Goal: Task Accomplishment & Management: Complete application form

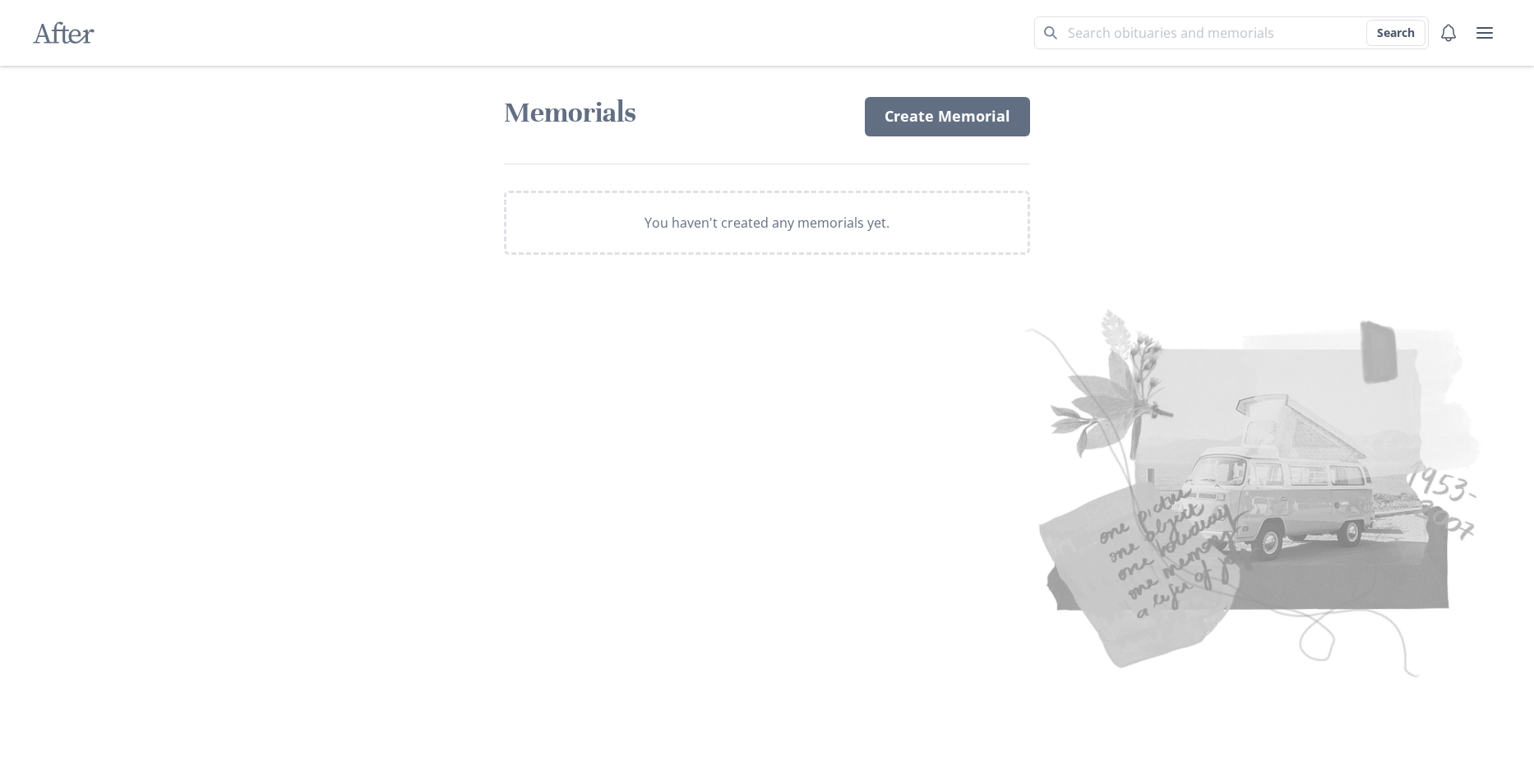
drag, startPoint x: 930, startPoint y: 127, endPoint x: 943, endPoint y: 255, distance: 128.7
click at [929, 127] on link "Create Memorial" at bounding box center [947, 116] width 165 height 40
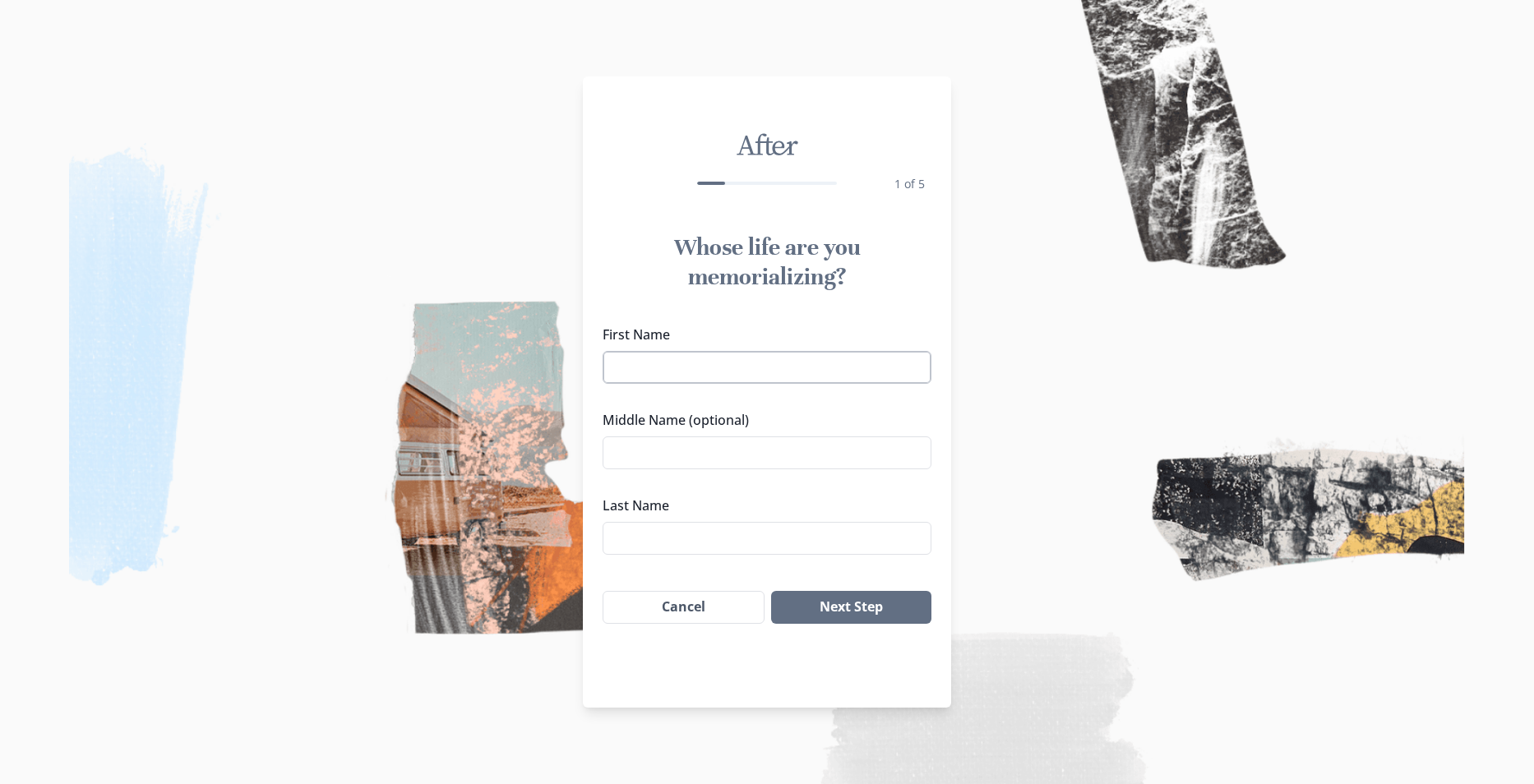
click at [662, 370] on input "First Name" at bounding box center [767, 367] width 329 height 33
click at [619, 370] on input "[PERSON_NAME]" at bounding box center [767, 367] width 329 height 33
type input "[PERSON_NAME]"
click at [699, 444] on input "Middle Name (optional)" at bounding box center [767, 453] width 329 height 33
type input "[PERSON_NAME]"
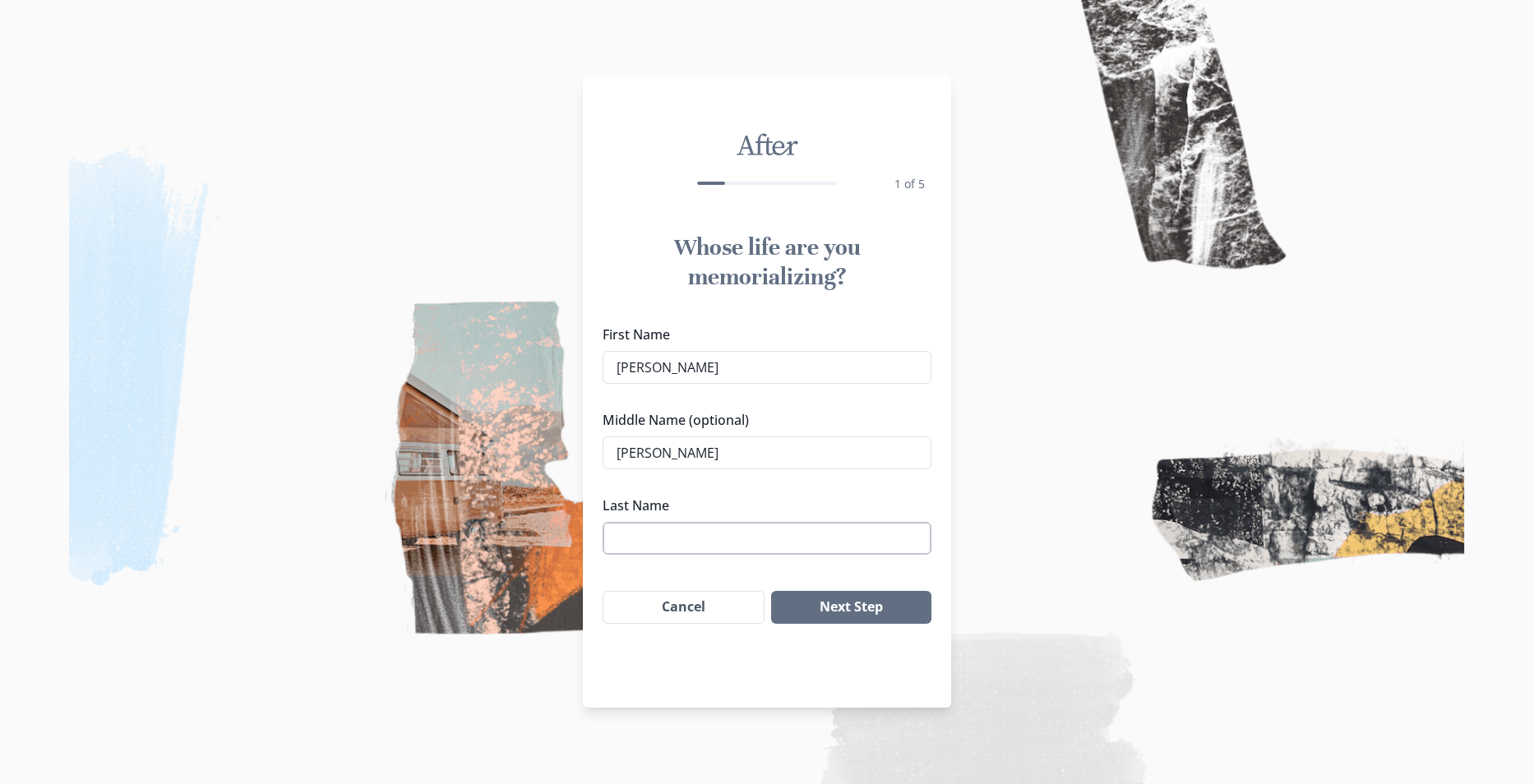
click at [746, 538] on input "Last Name" at bounding box center [767, 538] width 329 height 33
type input "Page"
click at [807, 603] on button "Next Step" at bounding box center [850, 608] width 160 height 33
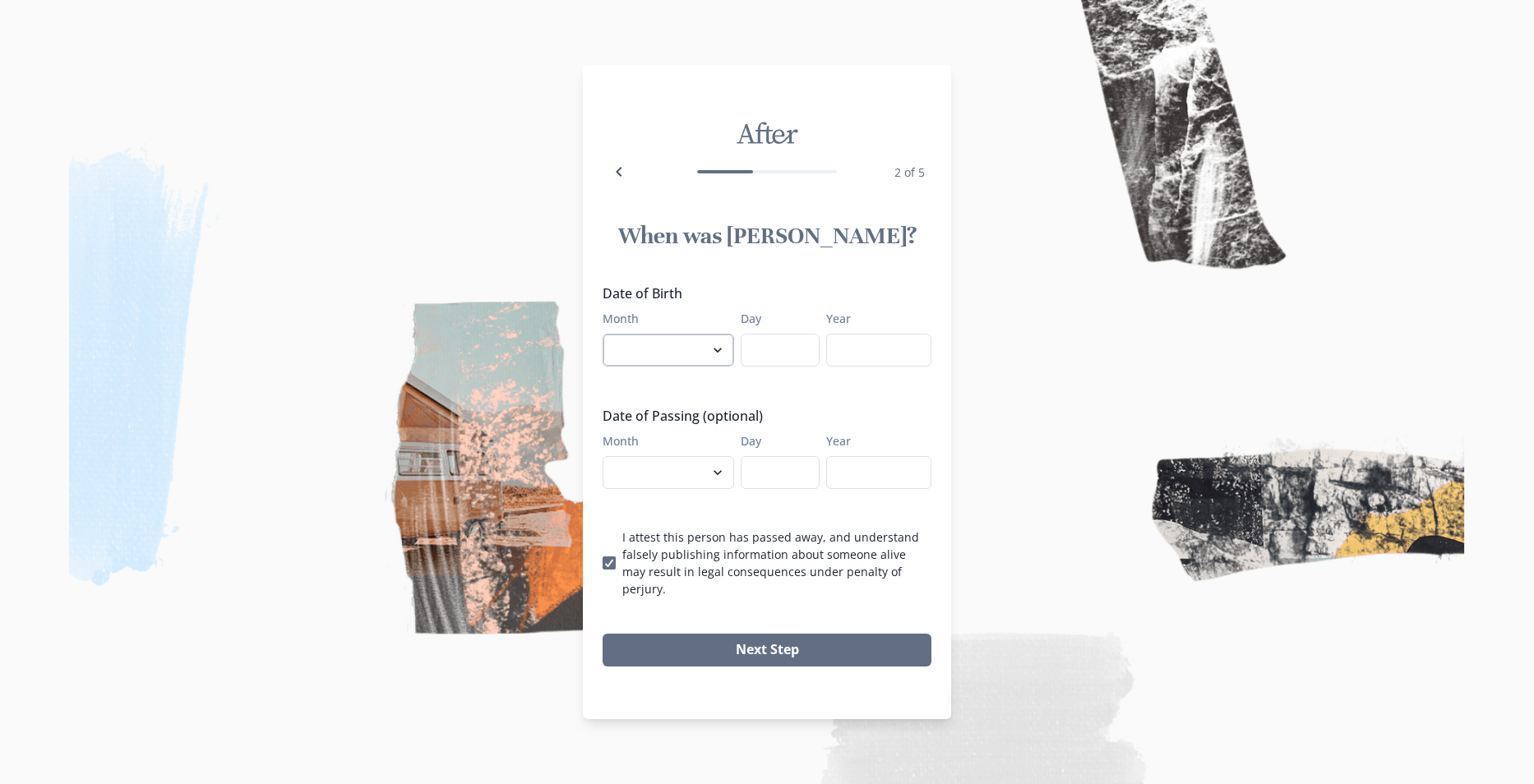
click at [687, 356] on select "January February March April May June July August September October November De…" at bounding box center [669, 350] width 132 height 33
select select "4"
click at [603, 342] on select "January February March April May June July August September October November De…" at bounding box center [669, 350] width 132 height 33
click at [774, 361] on input "Day" at bounding box center [780, 350] width 79 height 33
type input "29"
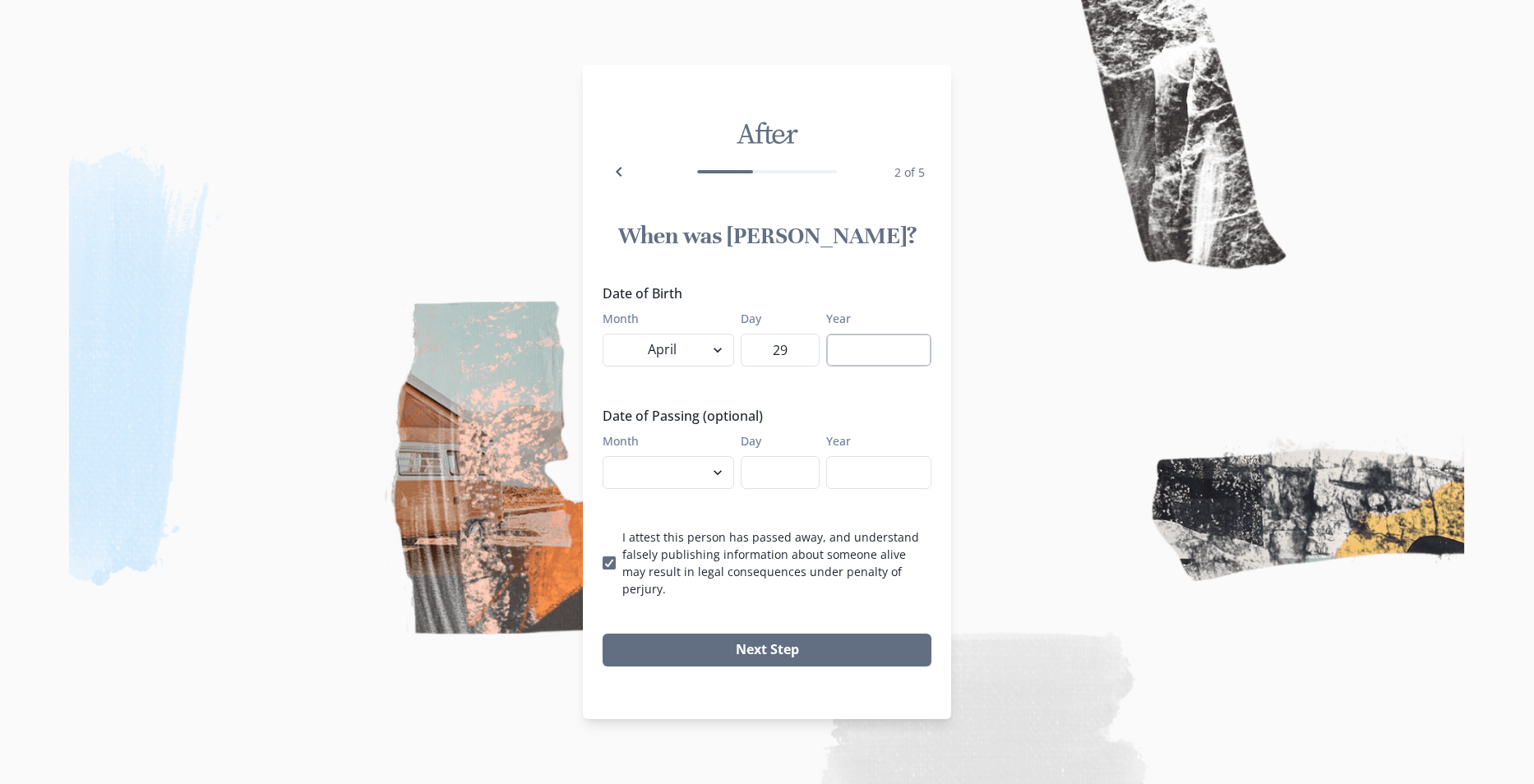
click at [850, 365] on input "Year" at bounding box center [879, 350] width 106 height 33
type input "1953"
click at [718, 481] on select "January February March April May June July August September October November De…" at bounding box center [669, 473] width 132 height 33
select select "9"
click at [603, 464] on select "January February March April May June July August September October November De…" at bounding box center [669, 473] width 132 height 33
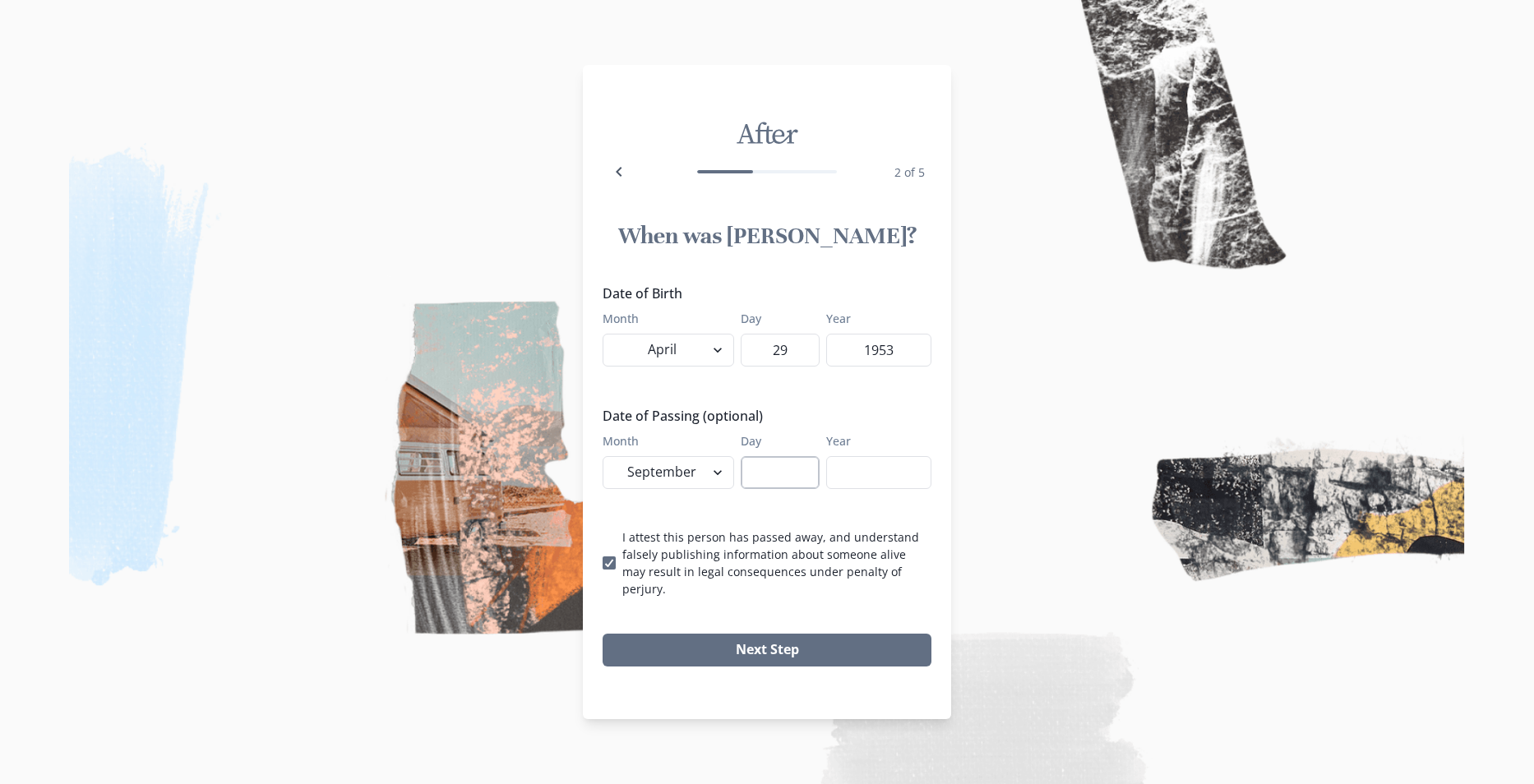
click at [755, 480] on input "Day" at bounding box center [780, 473] width 79 height 33
type input "24"
click at [855, 472] on input "Year" at bounding box center [879, 473] width 106 height 33
type input "2025"
click at [812, 650] on button "Next Step" at bounding box center [767, 650] width 329 height 33
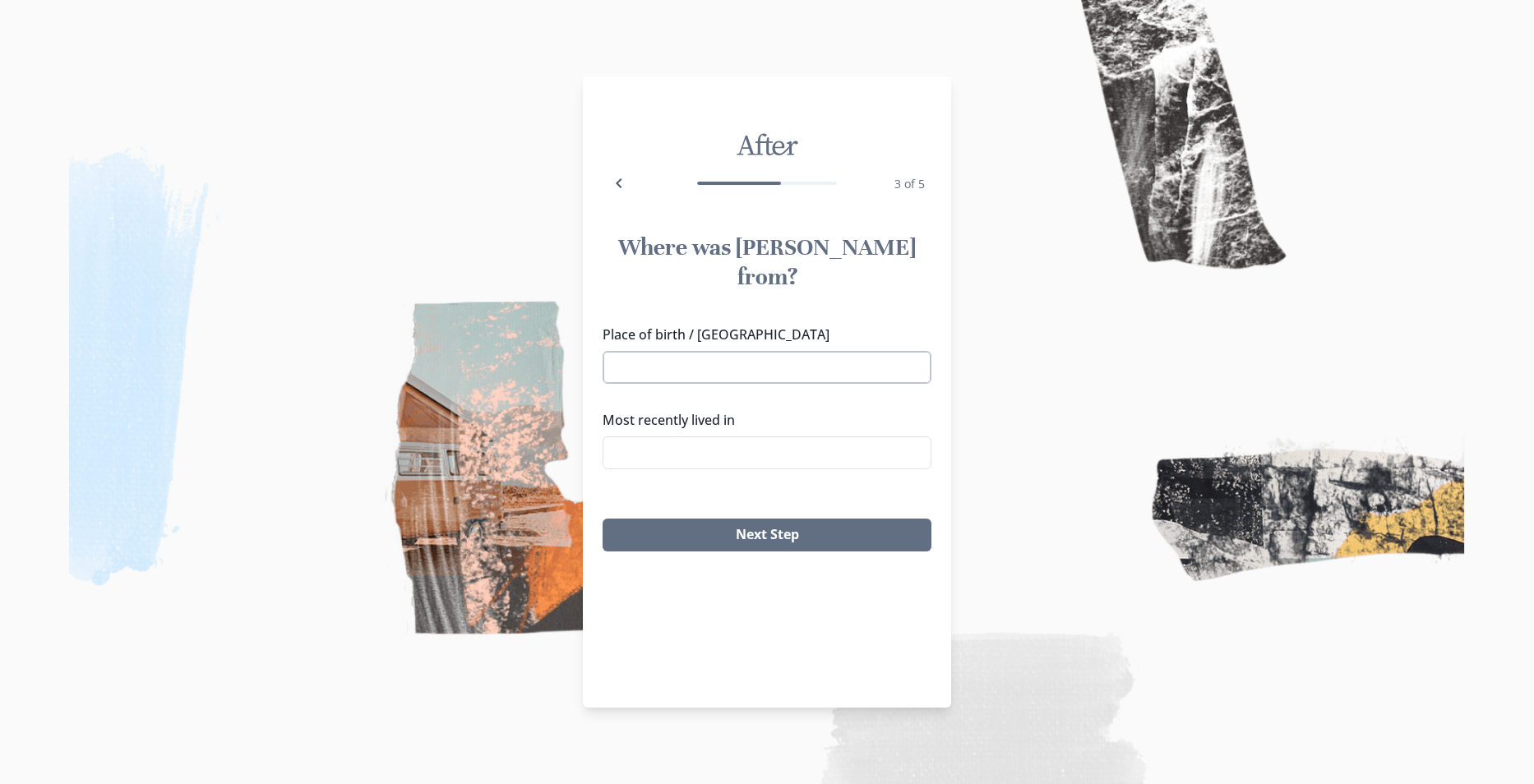
click at [679, 351] on input "Place of birth / [GEOGRAPHIC_DATA]" at bounding box center [767, 367] width 329 height 33
type input "Hegins, [GEOGRAPHIC_DATA]"
click at [655, 374] on li "Hegins, [GEOGRAPHIC_DATA]" at bounding box center [766, 367] width 327 height 26
click at [683, 436] on input "Most recently lived in" at bounding box center [767, 453] width 329 height 33
click at [706, 449] on li "[PERSON_NAME], [GEOGRAPHIC_DATA]" at bounding box center [766, 453] width 327 height 26
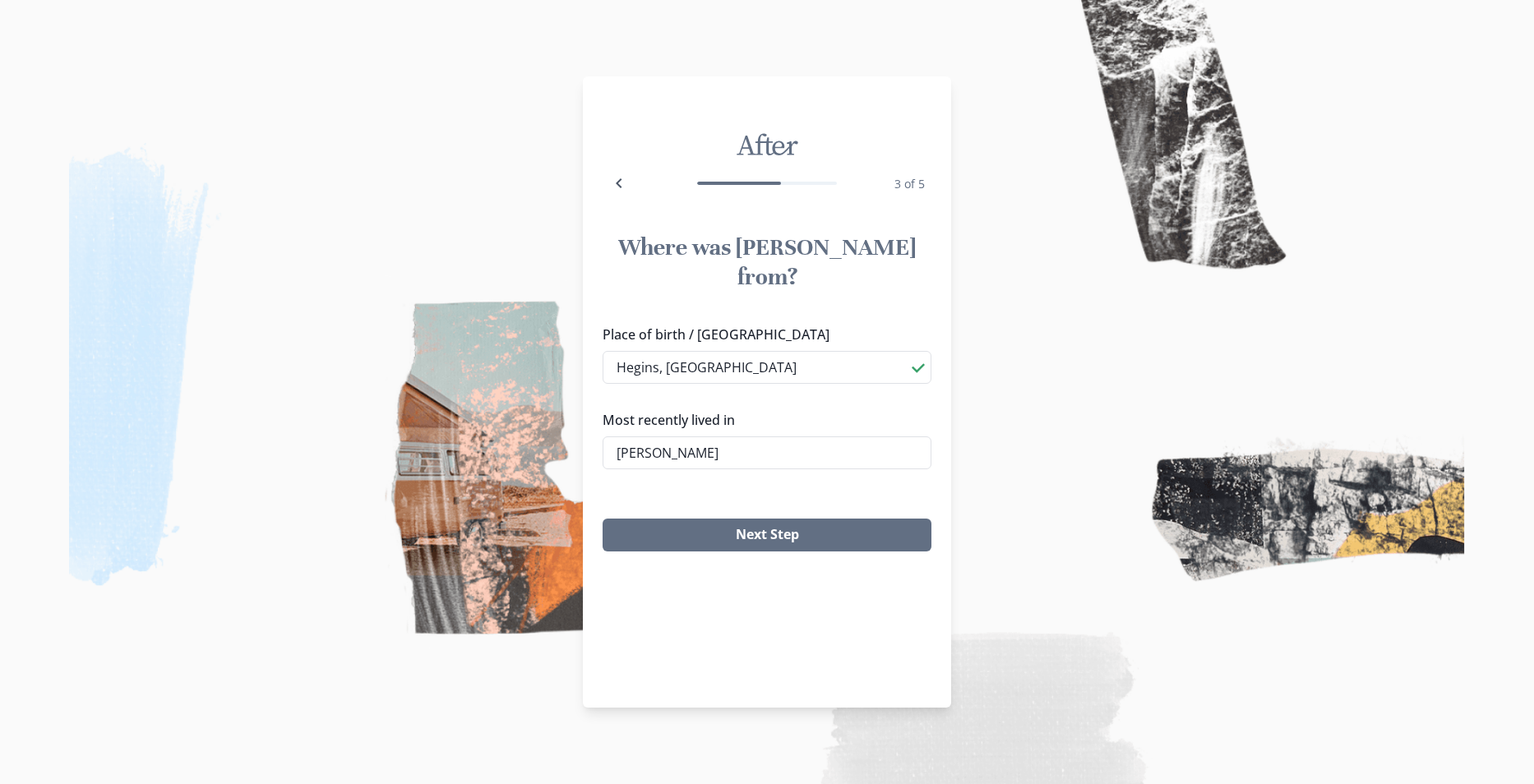
type input "[PERSON_NAME], [GEOGRAPHIC_DATA]"
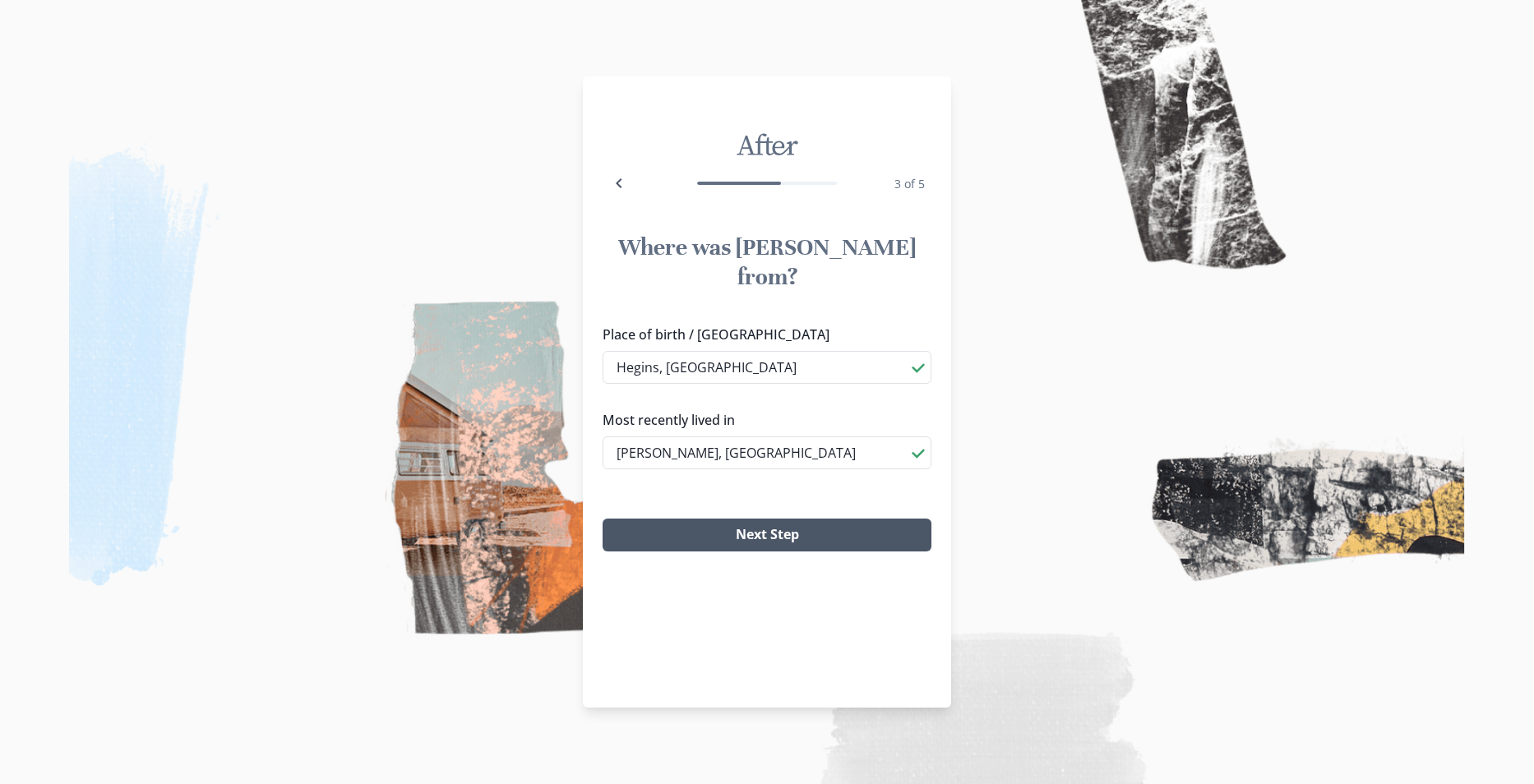
click at [767, 518] on button "Next Step" at bounding box center [767, 535] width 329 height 33
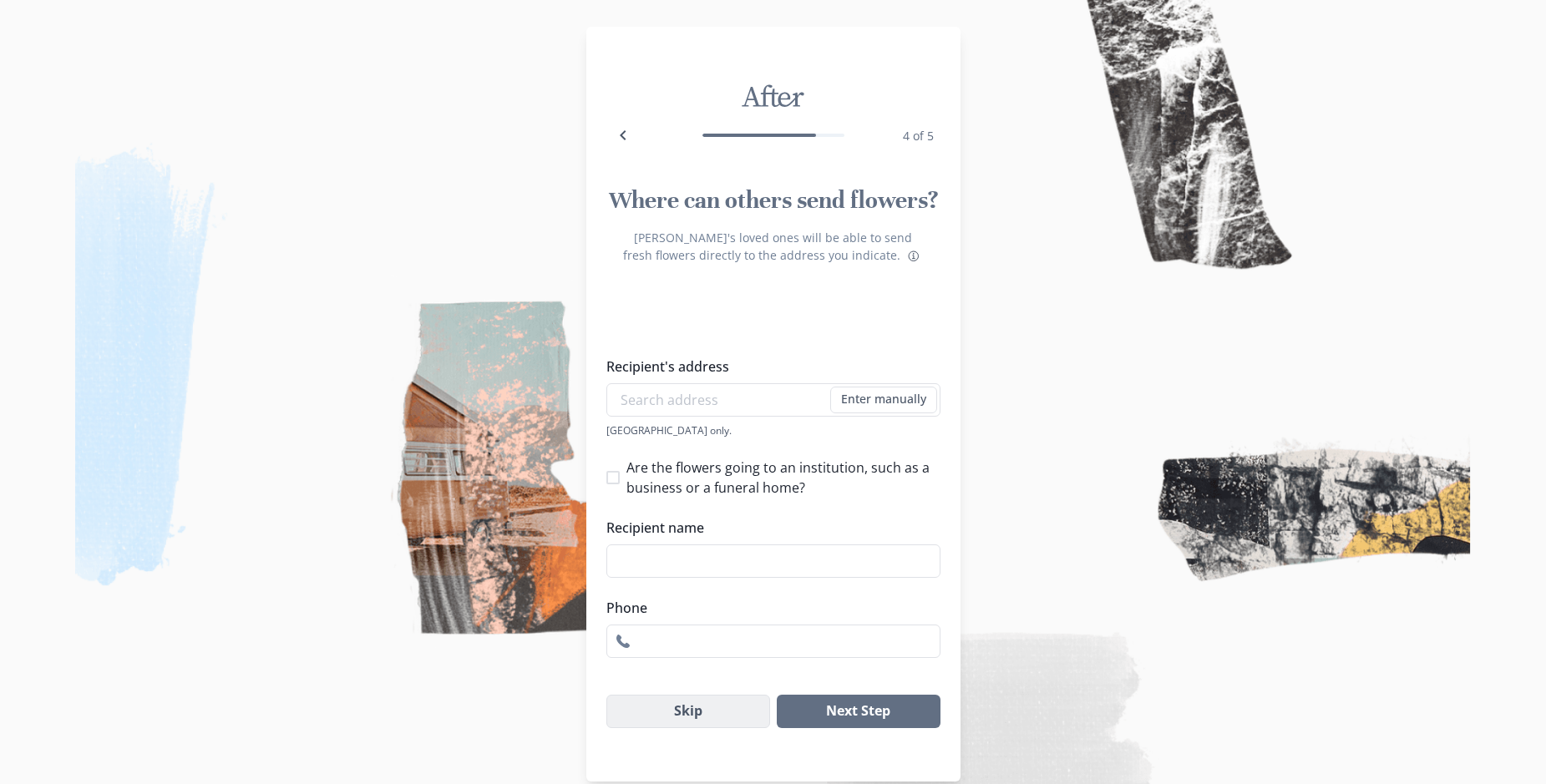
click at [716, 720] on button "Skip" at bounding box center [689, 711] width 165 height 33
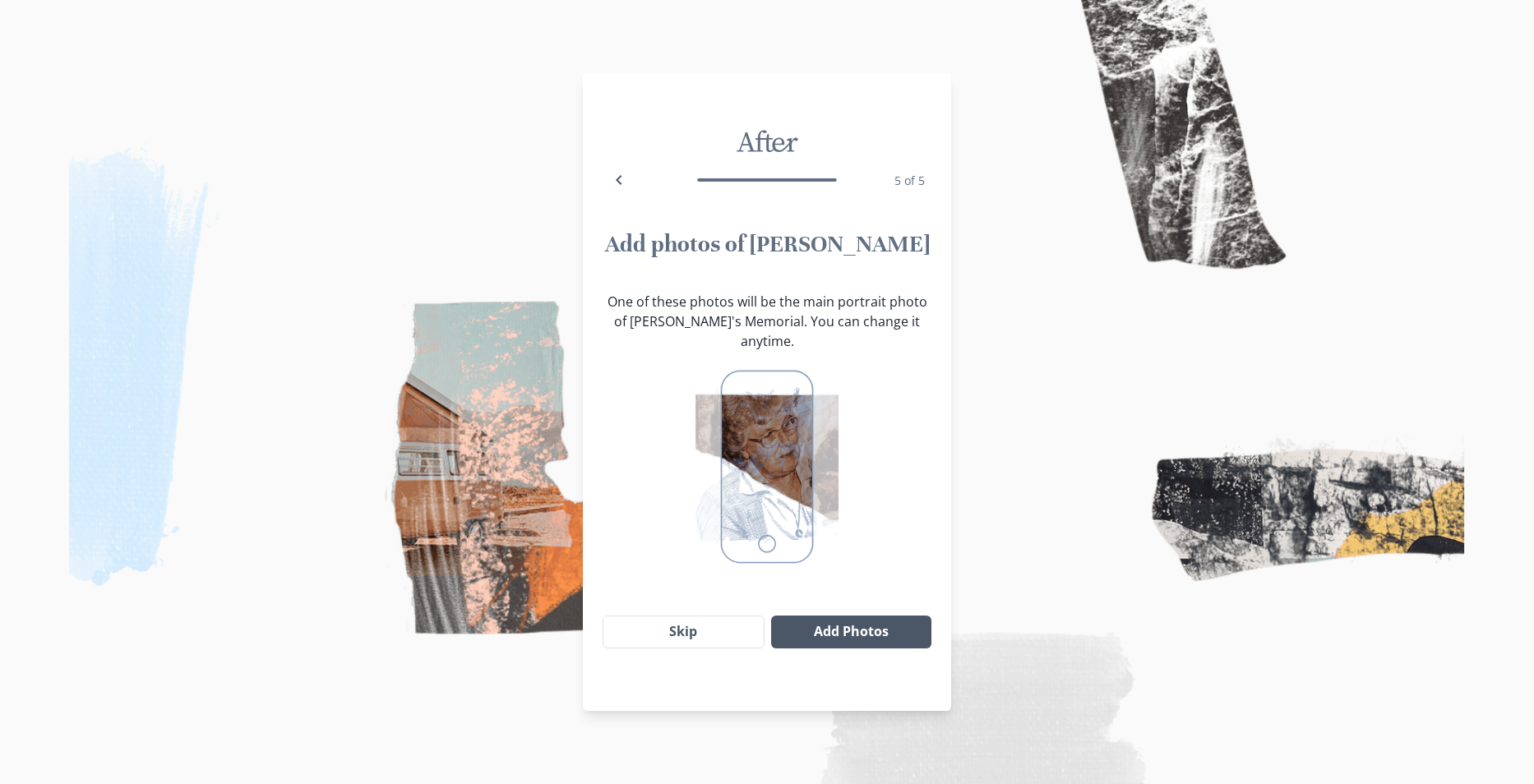
click at [848, 617] on button "Add Photos" at bounding box center [850, 632] width 160 height 33
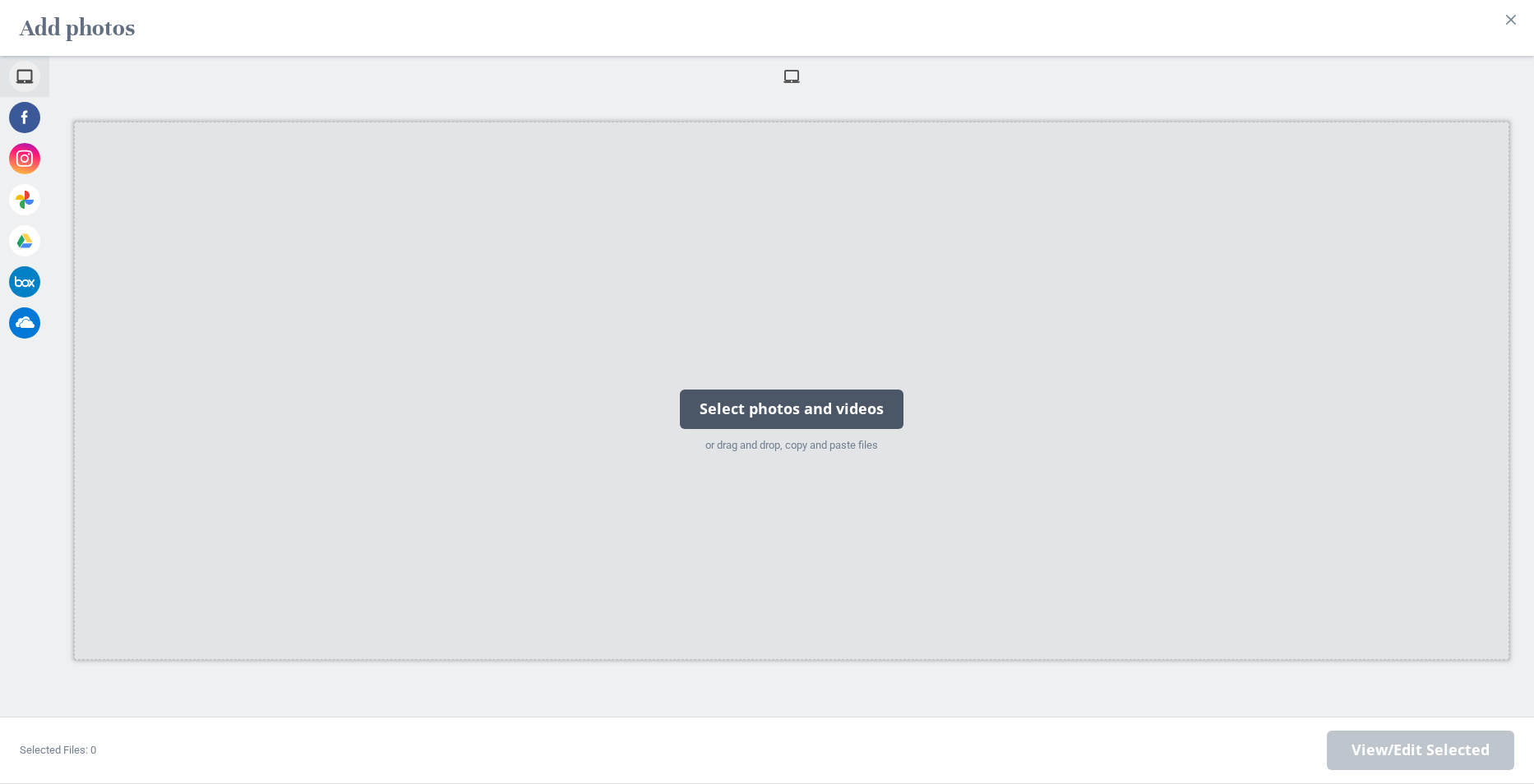
click at [749, 403] on div "Select photos and videos" at bounding box center [791, 409] width 224 height 40
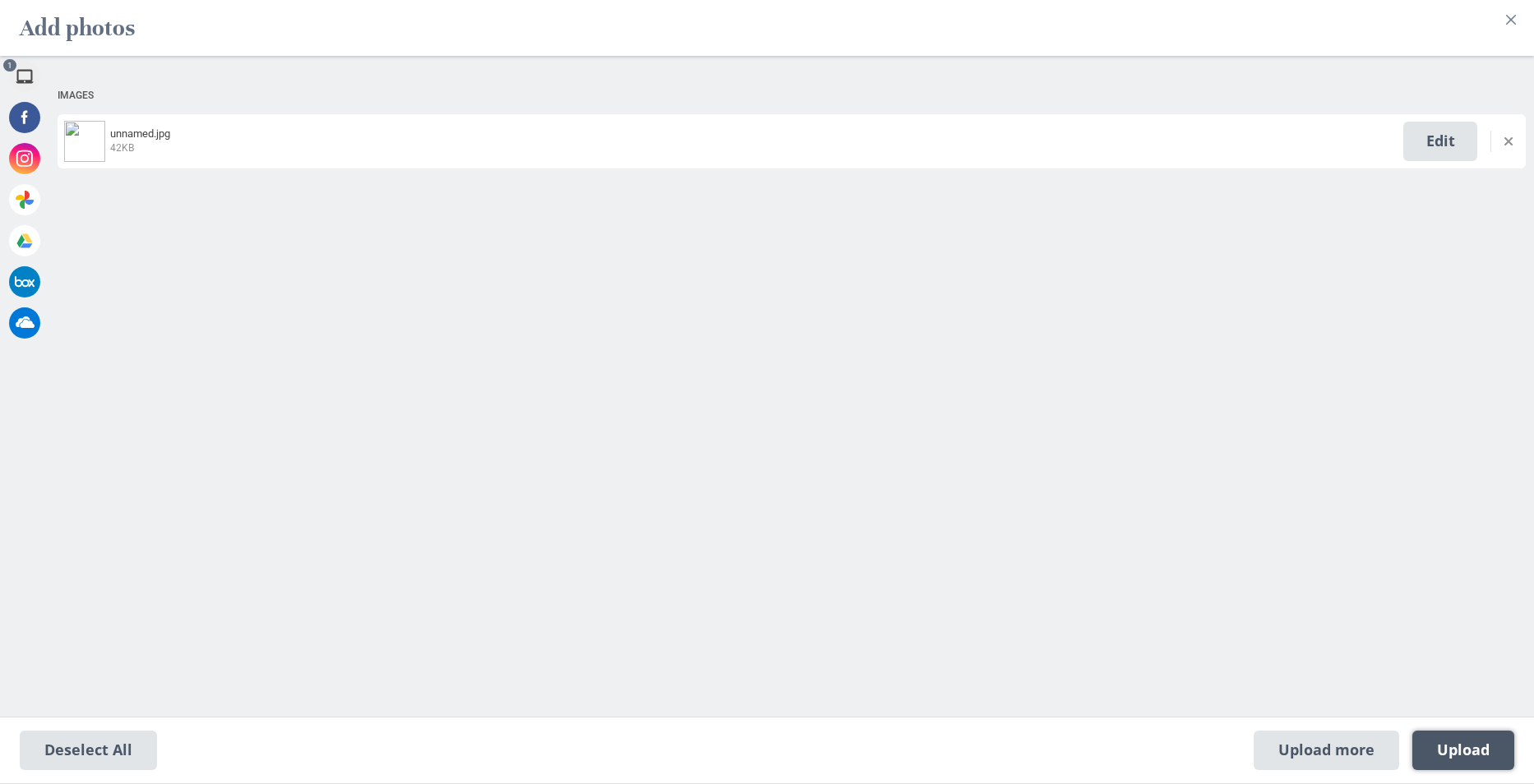
click at [1452, 743] on span "Upload 1" at bounding box center [1463, 750] width 52 height 18
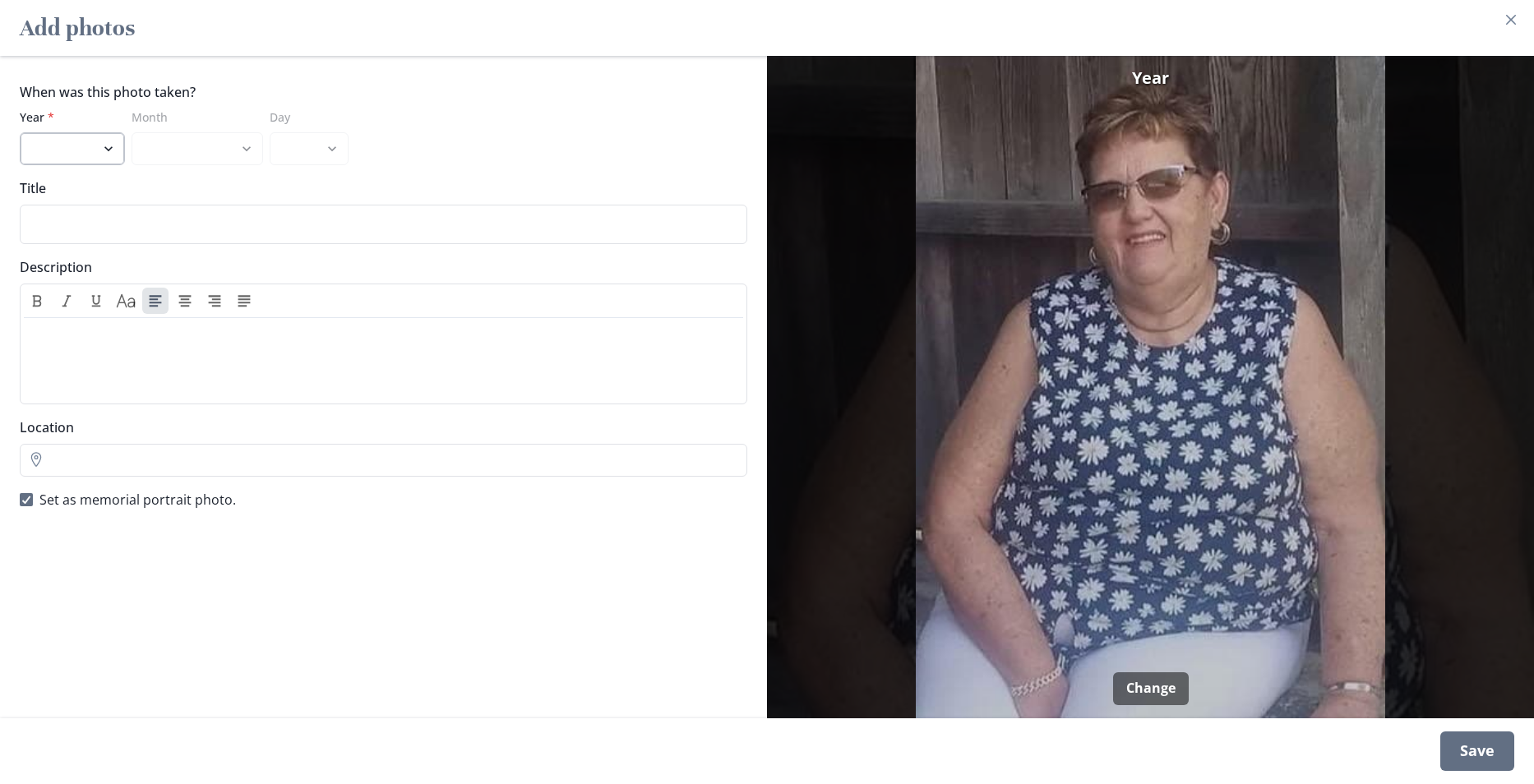
click at [89, 165] on select "2025 2024 2023 2022 2021 2020 2019 2018 2017 2016 2015 2014 2013 2012 2011 2010…" at bounding box center [72, 149] width 106 height 33
select select "2017"
click at [19, 133] on select "2025 2024 2023 2022 2021 2020 2019 2018 2017 2016 2015 2014 2013 2012 2011 2010…" at bounding box center [72, 149] width 106 height 33
click at [1456, 750] on div "Save" at bounding box center [1478, 751] width 74 height 40
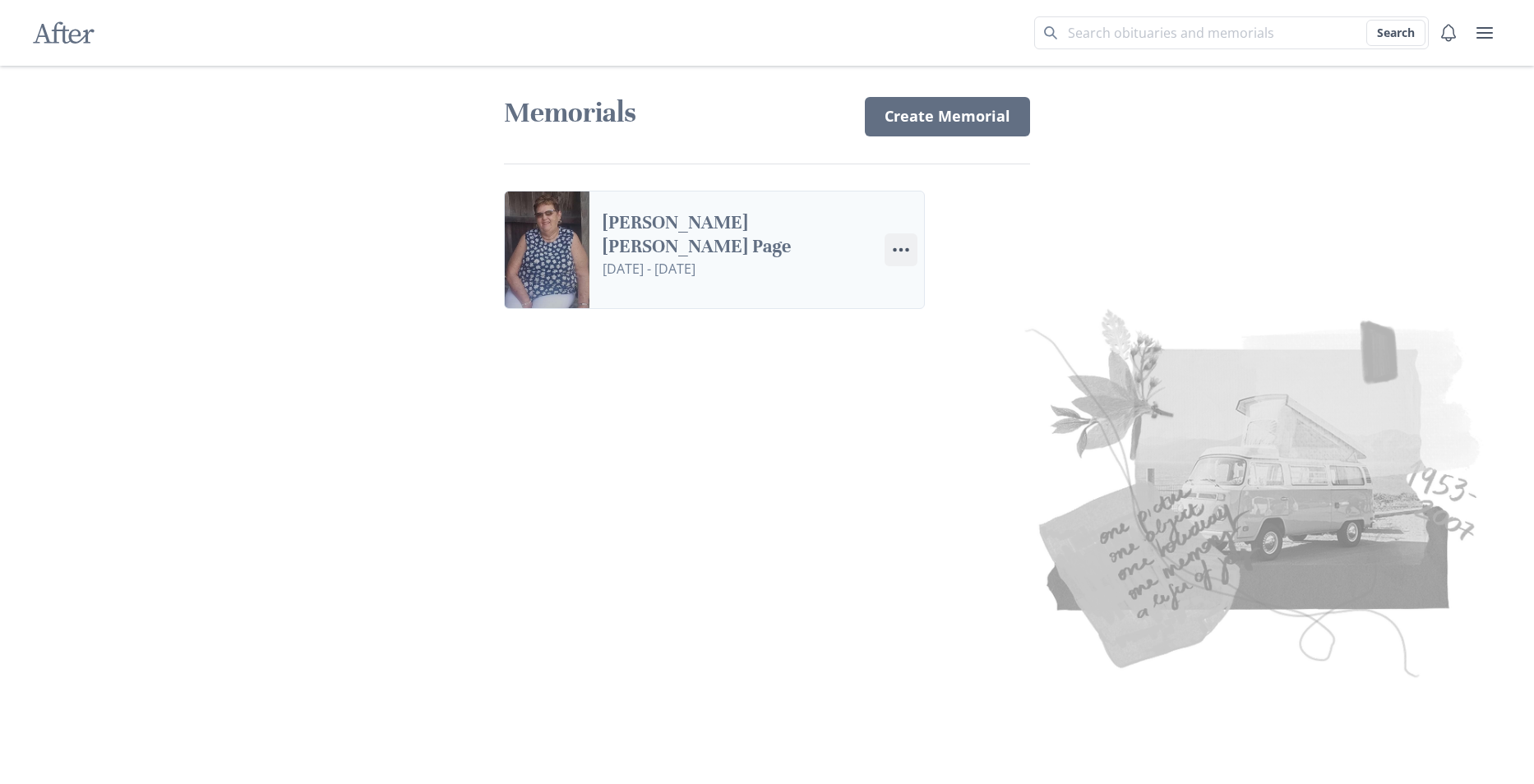
click at [904, 246] on icon "Menu" at bounding box center [901, 250] width 19 height 19
click at [975, 327] on link "Settings Edit Settings" at bounding box center [976, 325] width 182 height 30
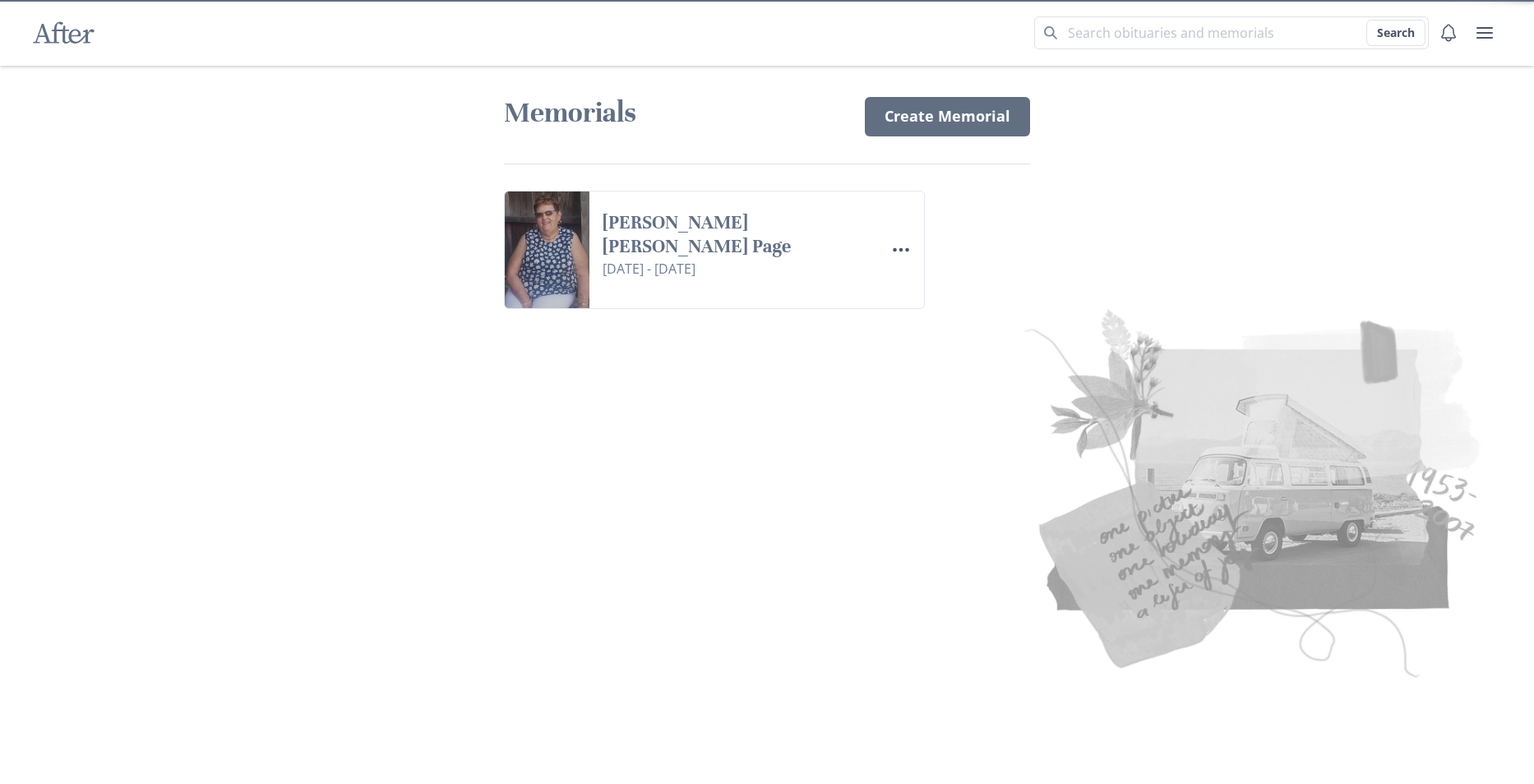
select select "4"
select select "9"
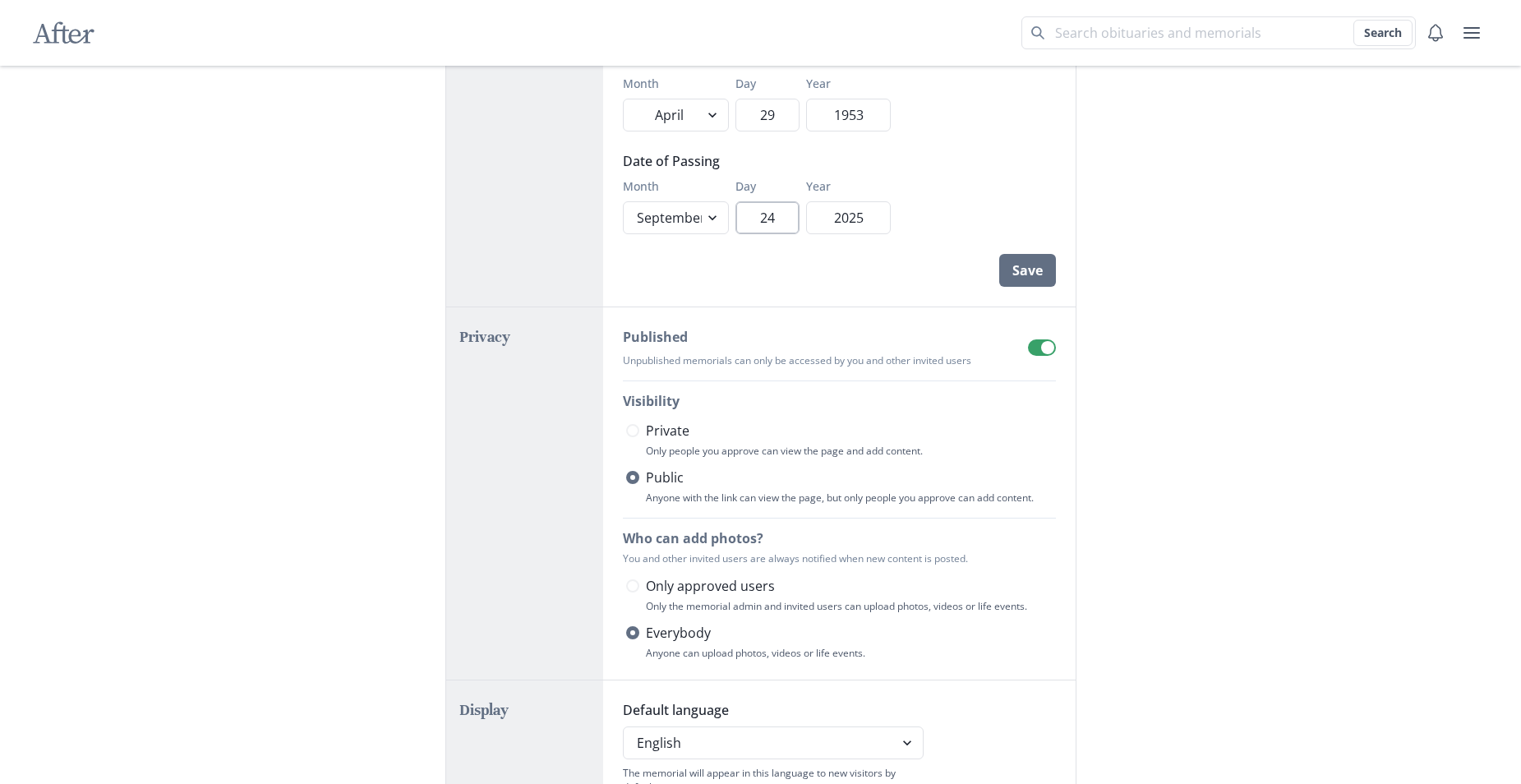
scroll to position [101, 0]
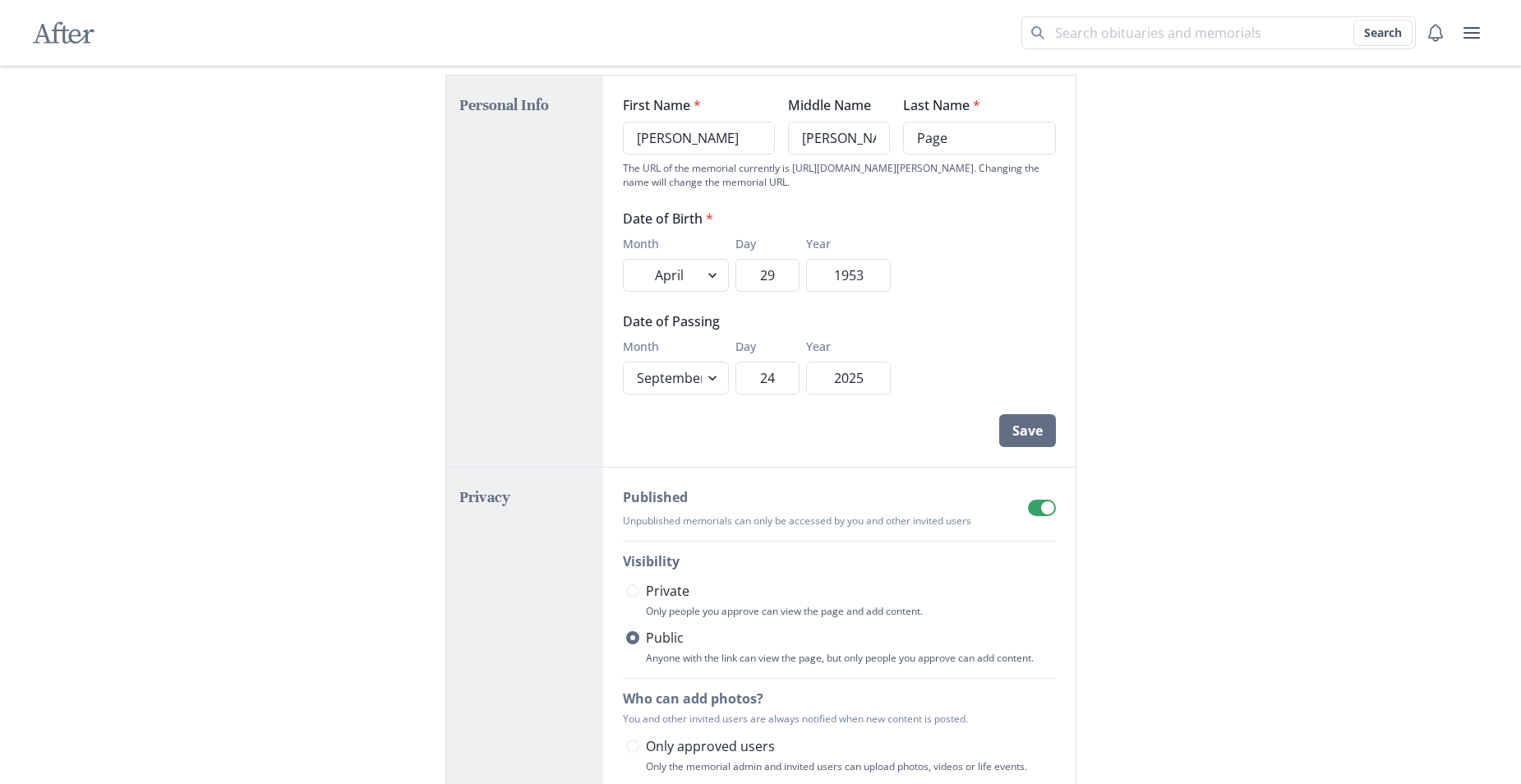
click at [679, 597] on span "Private" at bounding box center [667, 590] width 44 height 19
click at [626, 591] on input "Private" at bounding box center [625, 591] width 1 height 1
radio input "true"
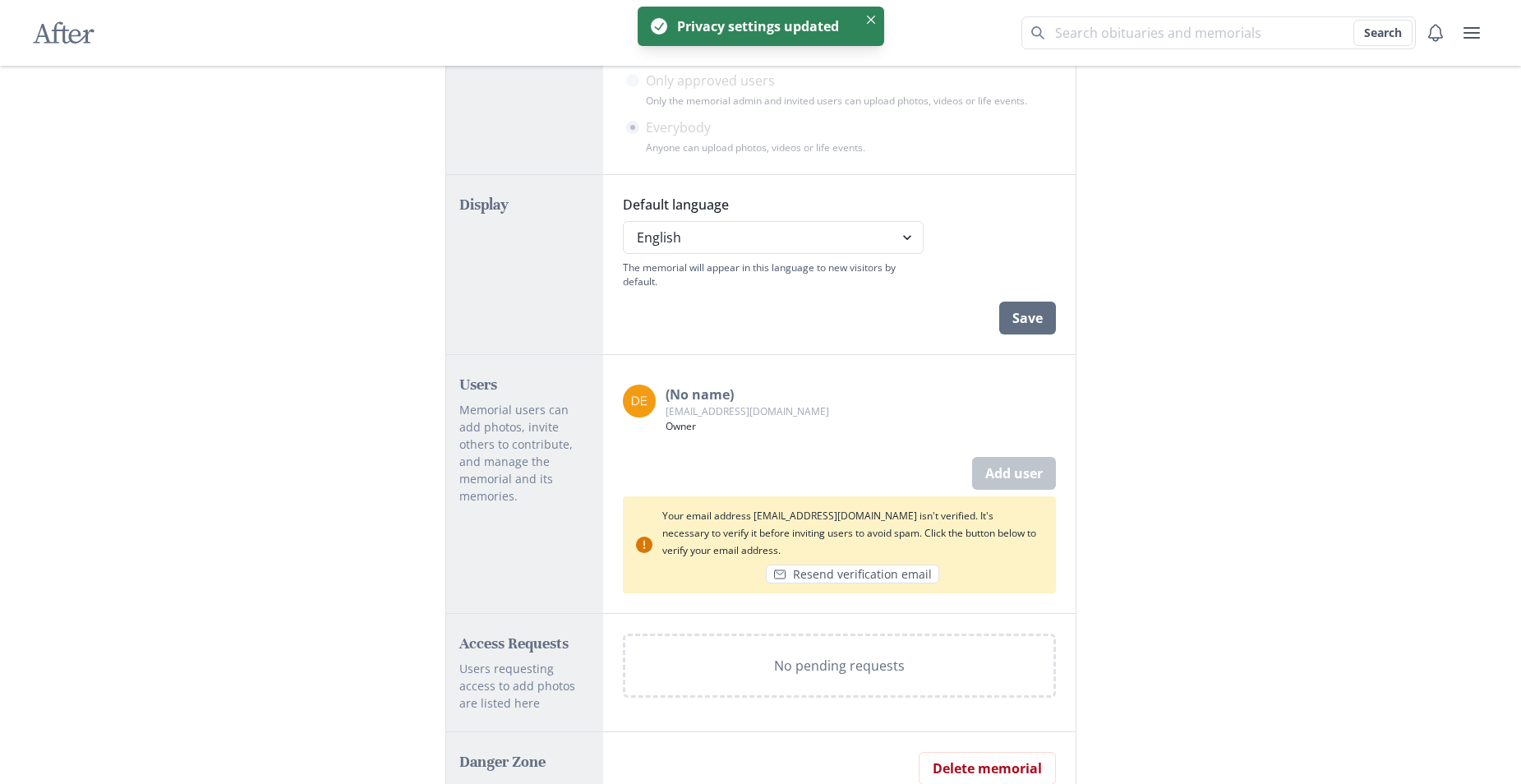
scroll to position [840, 0]
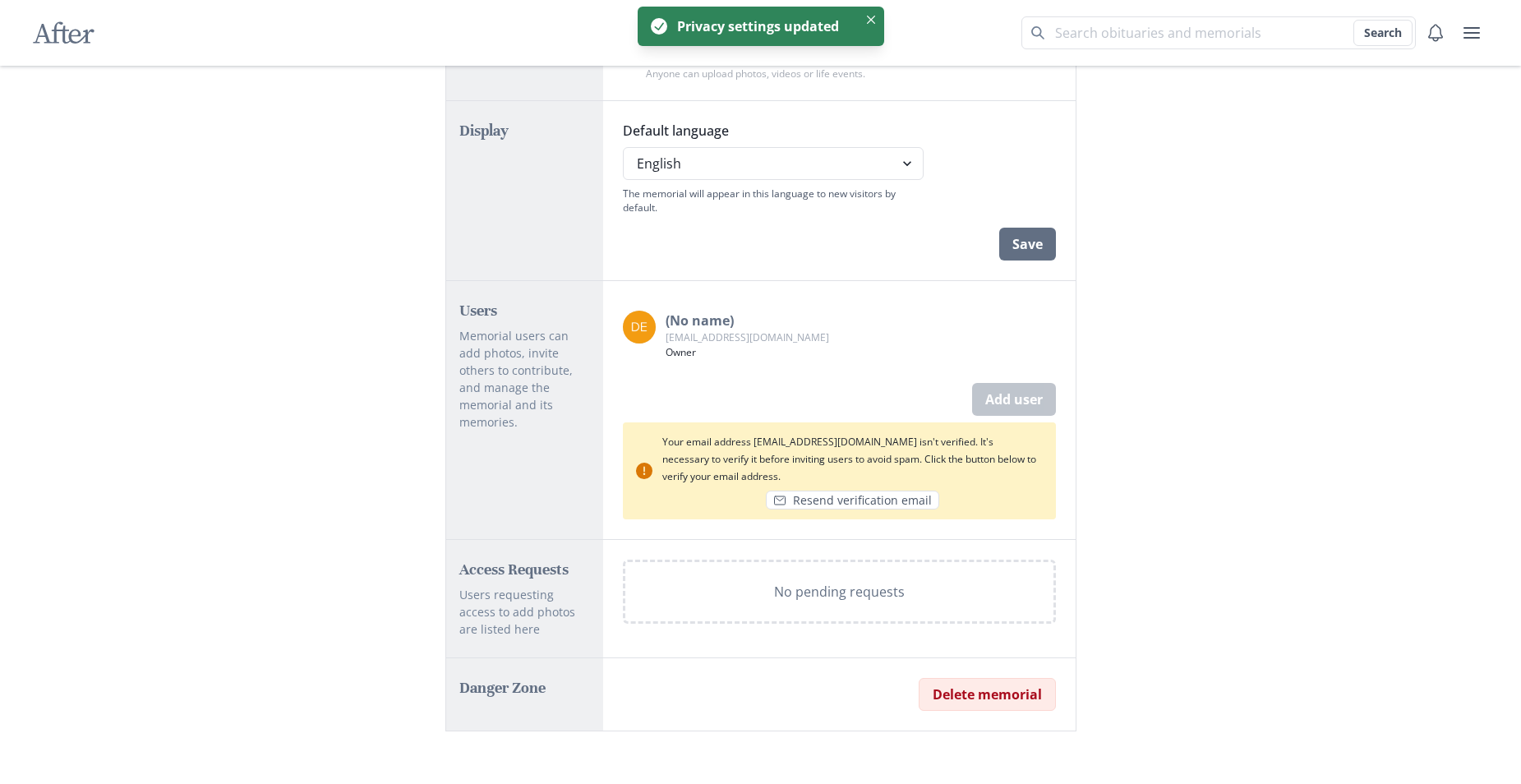
click at [981, 687] on button "Delete memorial" at bounding box center [988, 695] width 138 height 33
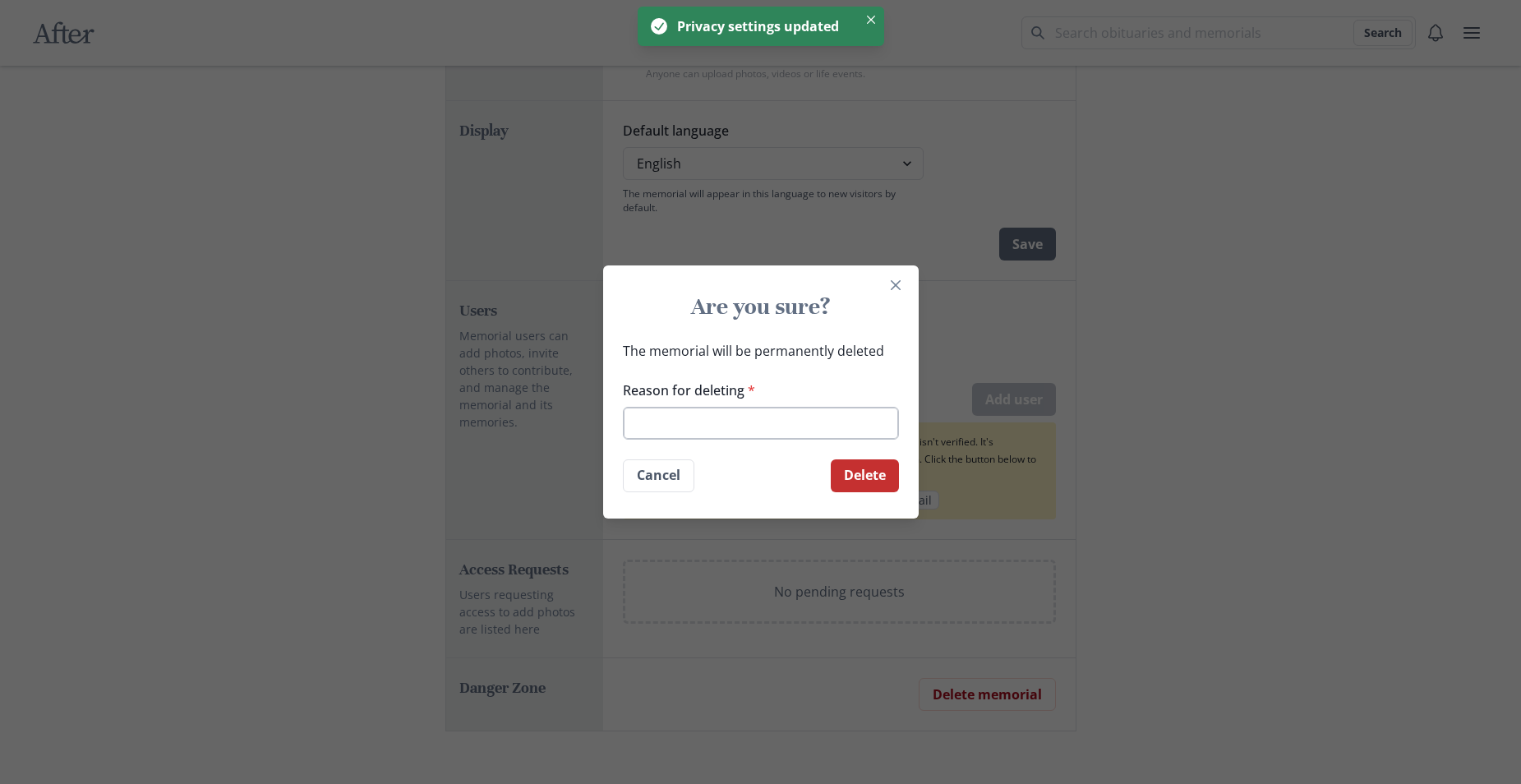
click at [752, 414] on input "Reason for deleting *" at bounding box center [761, 423] width 276 height 33
type input "balls"
click at [868, 481] on button "Delete" at bounding box center [865, 476] width 68 height 33
